Goal: Participate in discussion: Engage in conversation with other users on a specific topic

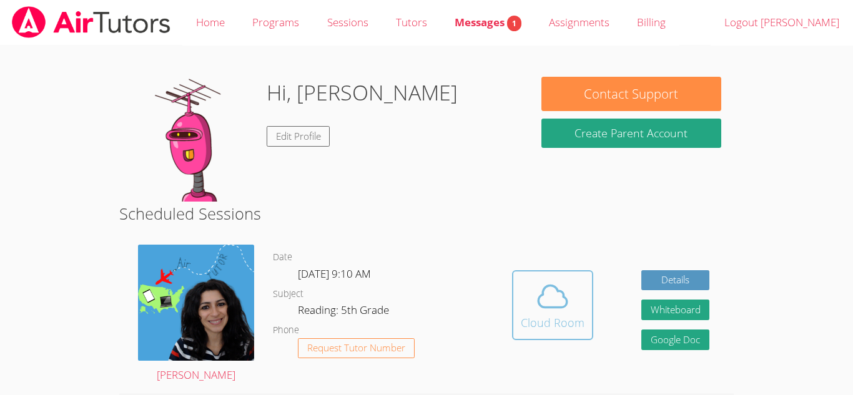
click at [552, 277] on button "Cloud Room" at bounding box center [552, 305] width 81 height 70
click at [503, 304] on div "Hidden Cloud Room Details Whiteboard Hidden Google Doc" at bounding box center [610, 314] width 245 height 159
click at [525, 312] on span at bounding box center [553, 296] width 64 height 35
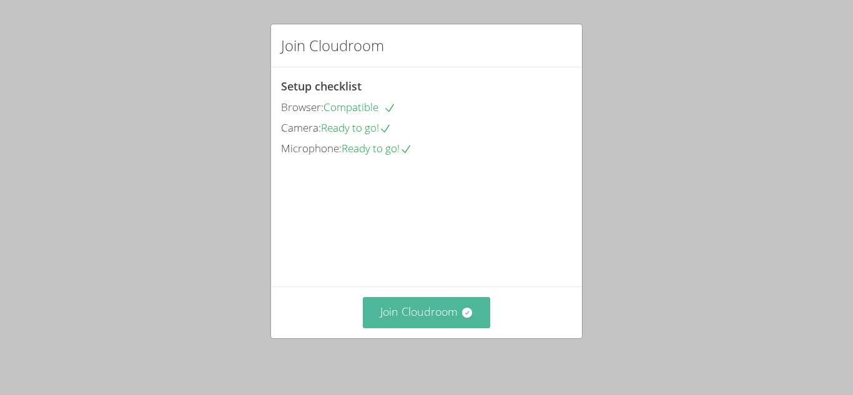
click at [426, 307] on button "Join Cloudroom" at bounding box center [427, 312] width 128 height 31
click at [458, 309] on button "Join Cloudroom" at bounding box center [427, 312] width 128 height 31
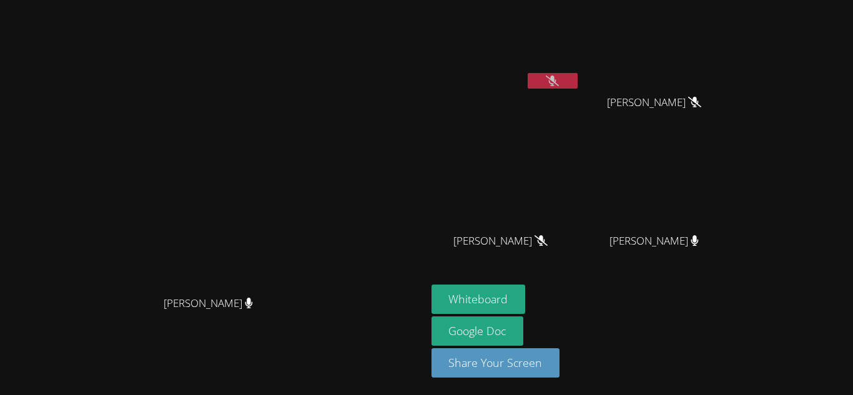
click at [559, 84] on icon at bounding box center [552, 81] width 13 height 11
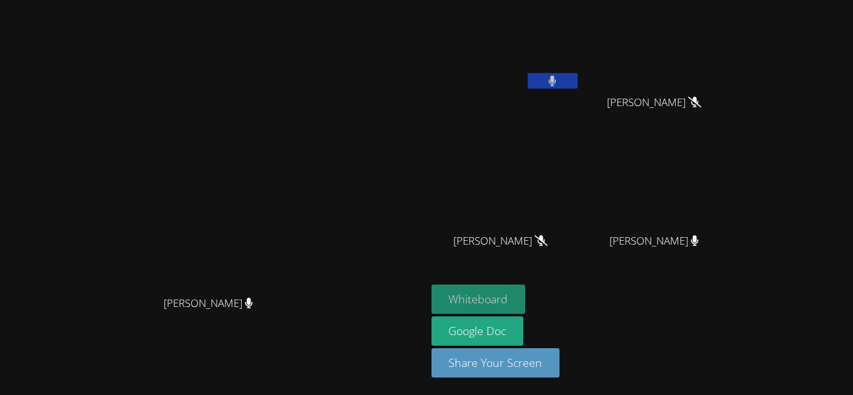
click at [526, 290] on button "Whiteboard" at bounding box center [479, 299] width 94 height 29
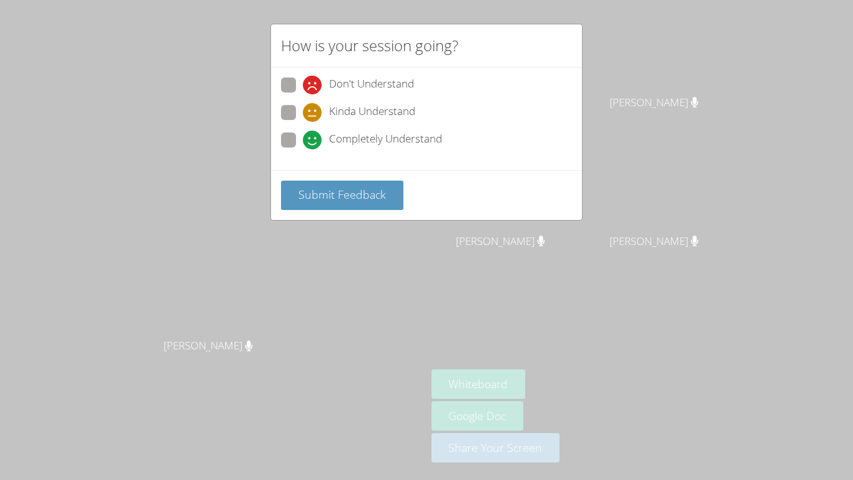
click at [337, 144] on span "Completely Understand" at bounding box center [385, 140] width 113 height 19
click at [314, 143] on input "Completely Understand" at bounding box center [308, 137] width 11 height 11
radio input "true"
click at [352, 194] on span "Submit Feedback" at bounding box center [342, 194] width 87 height 15
